Goal: Information Seeking & Learning: Understand process/instructions

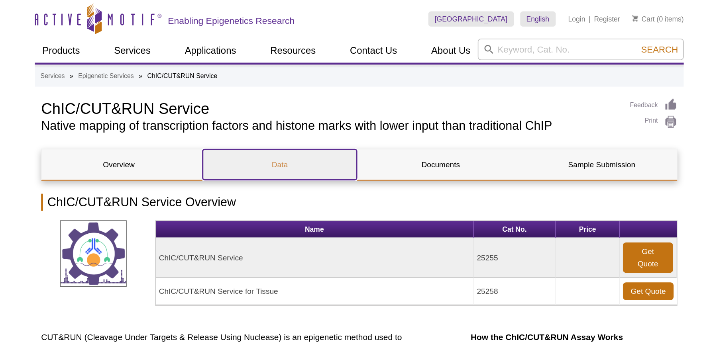
click at [296, 105] on link "Data" at bounding box center [305, 103] width 97 height 19
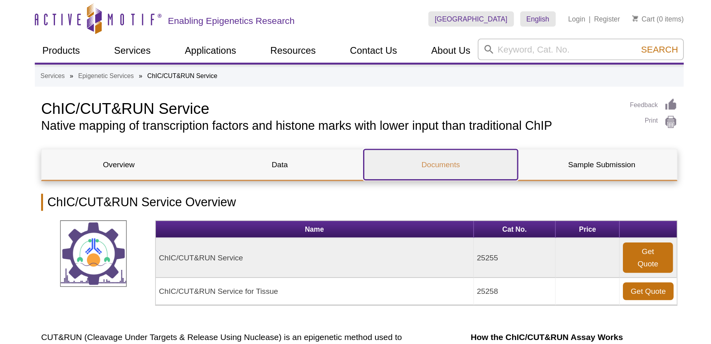
click at [397, 105] on link "Documents" at bounding box center [406, 103] width 97 height 19
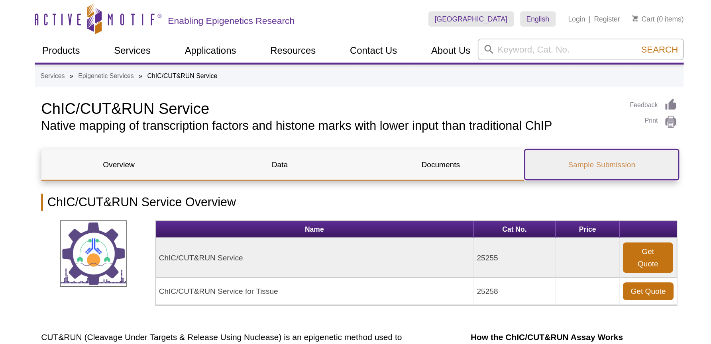
click at [504, 105] on link "Sample Submission" at bounding box center [507, 103] width 97 height 19
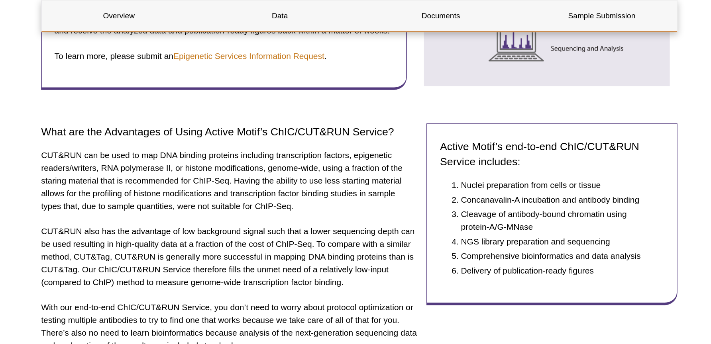
scroll to position [405, 0]
